Goal: Check status

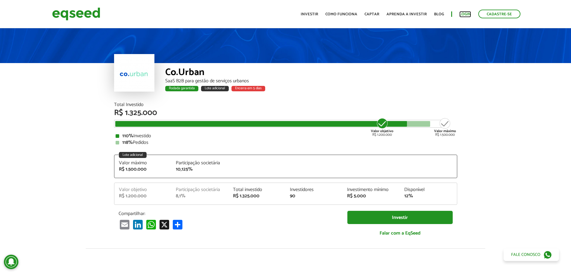
click at [467, 14] on link "Login" at bounding box center [465, 14] width 12 height 4
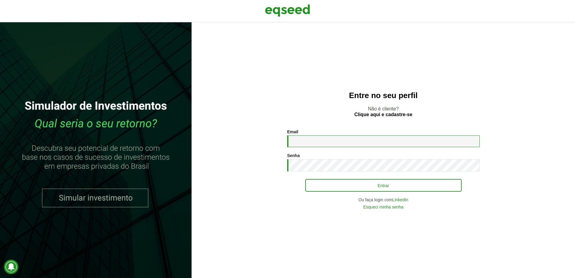
type input "**********"
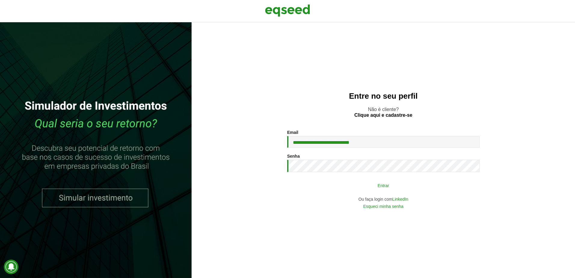
click at [380, 188] on button "Entrar" at bounding box center [383, 185] width 156 height 11
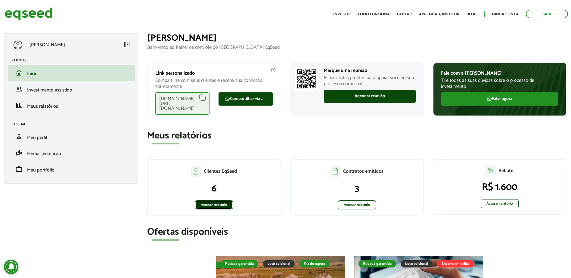
click at [216, 204] on link "Acessar relatório" at bounding box center [214, 204] width 38 height 9
